Goal: Task Accomplishment & Management: Manage account settings

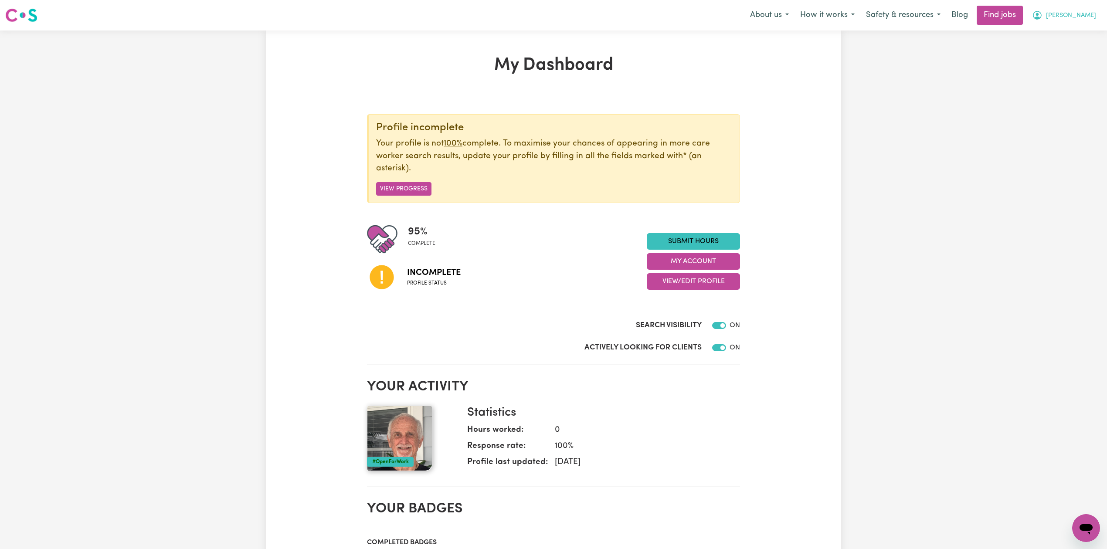
click at [1085, 8] on button "[PERSON_NAME]" at bounding box center [1063, 15] width 75 height 18
click at [1062, 68] on link "Logout" at bounding box center [1066, 66] width 69 height 17
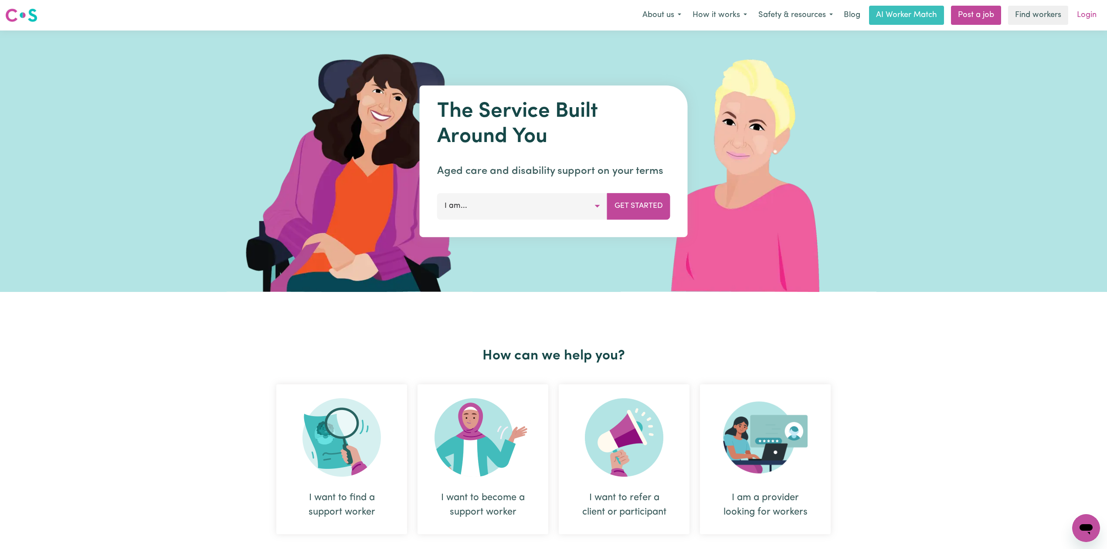
click at [1091, 16] on link "Login" at bounding box center [1086, 15] width 30 height 19
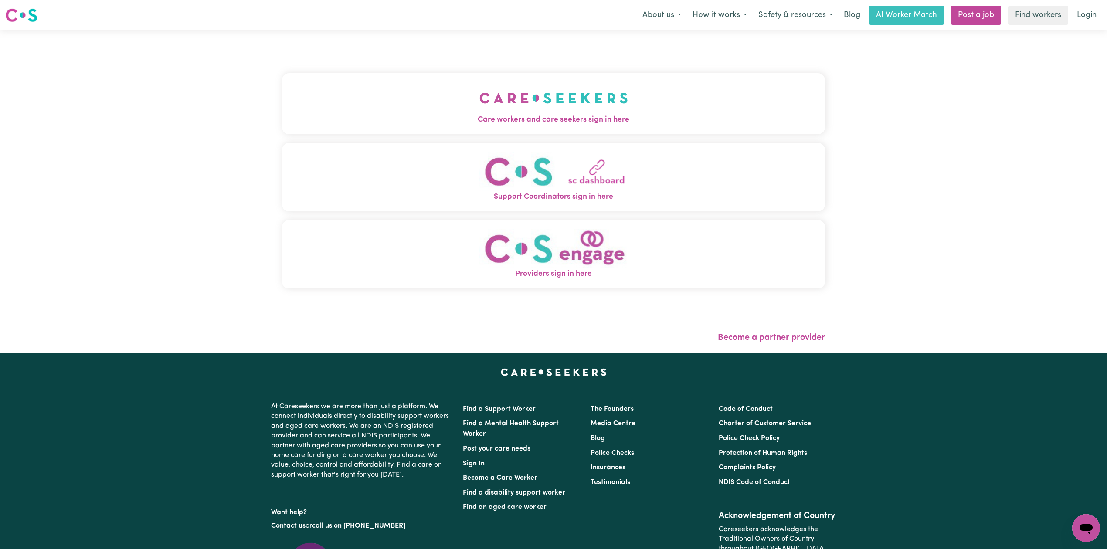
click at [484, 117] on span "Care workers and care seekers sign in here" at bounding box center [553, 119] width 543 height 11
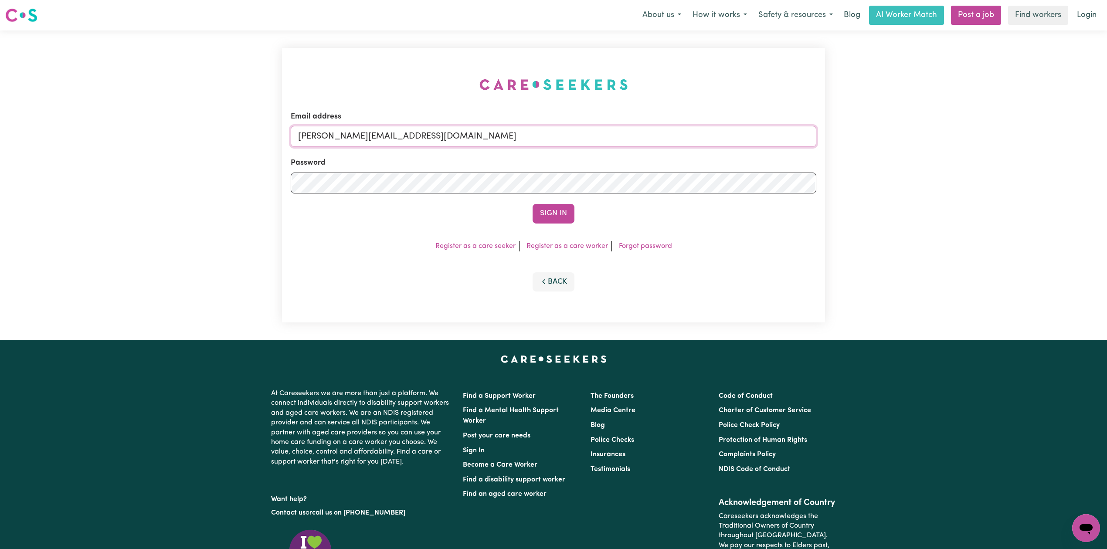
click at [393, 143] on input "[PERSON_NAME][EMAIL_ADDRESS][DOMAIN_NAME]" at bounding box center [553, 136] width 525 height 21
drag, startPoint x: 344, startPoint y: 134, endPoint x: 580, endPoint y: 143, distance: 236.3
click at [580, 143] on input "Superuser~[EMAIL_ADDRESS][DOMAIN_NAME]" at bounding box center [553, 136] width 525 height 21
type input "Superuser~[EMAIL_ADDRESS][DOMAIN_NAME]"
click at [546, 218] on button "Sign In" at bounding box center [553, 213] width 42 height 19
